Goal: Entertainment & Leisure: Consume media (video, audio)

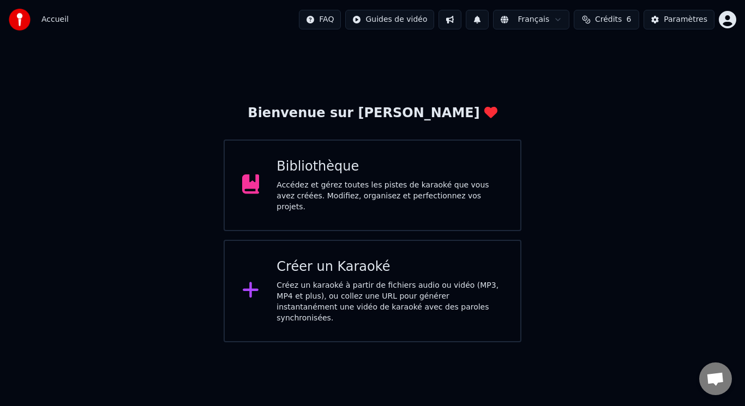
click at [341, 185] on div "Accédez et gérez toutes les pistes de karaoké que vous avez créées. Modifiez, o…" at bounding box center [389, 196] width 226 height 33
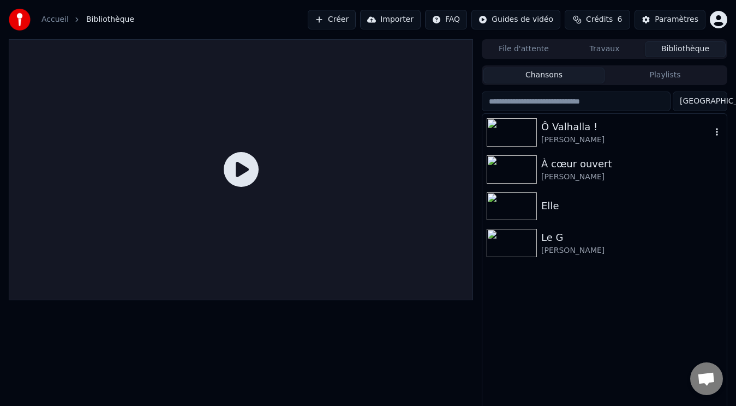
click at [507, 129] on img at bounding box center [511, 132] width 50 height 28
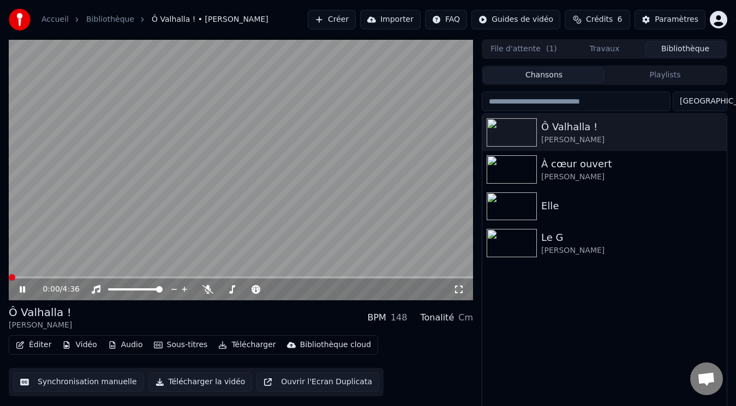
click at [9, 280] on span at bounding box center [12, 277] width 7 height 7
click at [202, 148] on video at bounding box center [241, 169] width 464 height 261
click at [198, 173] on video at bounding box center [241, 169] width 464 height 261
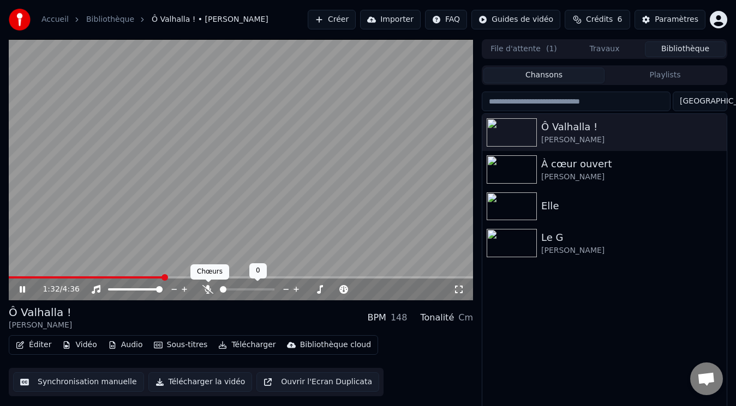
click at [207, 290] on icon at bounding box center [207, 289] width 11 height 9
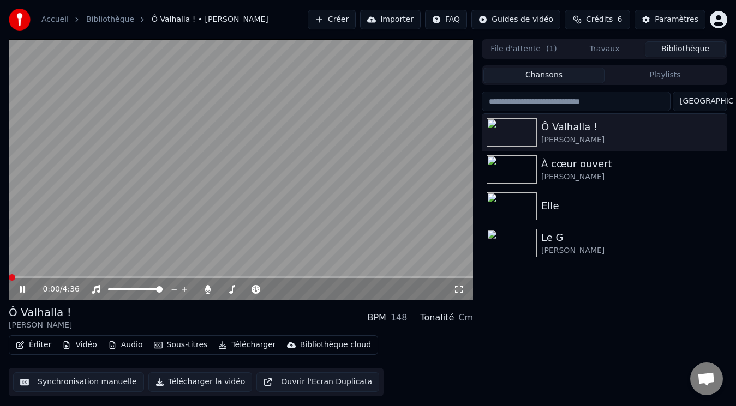
click at [9, 275] on span at bounding box center [12, 277] width 7 height 7
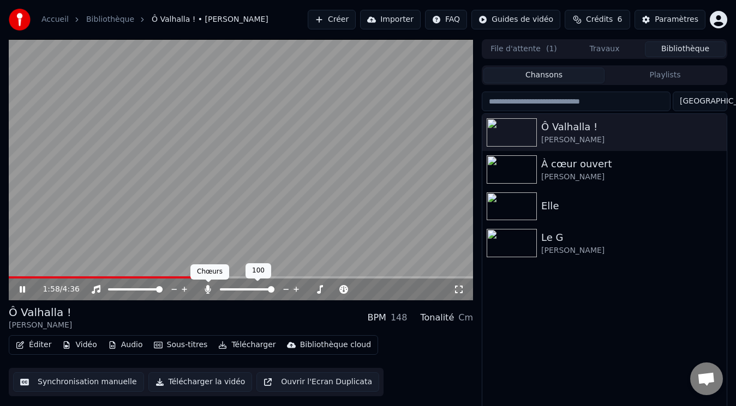
click at [207, 287] on icon at bounding box center [208, 289] width 6 height 9
click at [210, 294] on div at bounding box center [251, 289] width 99 height 11
click at [209, 291] on icon at bounding box center [207, 289] width 11 height 9
click at [206, 290] on icon at bounding box center [208, 289] width 6 height 9
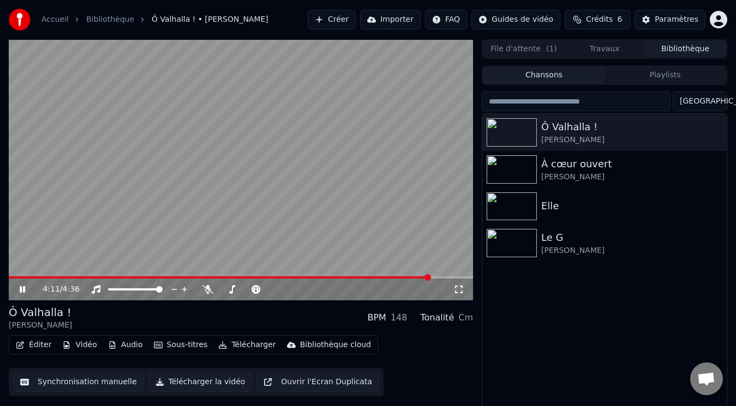
click at [21, 286] on icon at bounding box center [29, 289] width 25 height 9
